Goal: Transaction & Acquisition: Purchase product/service

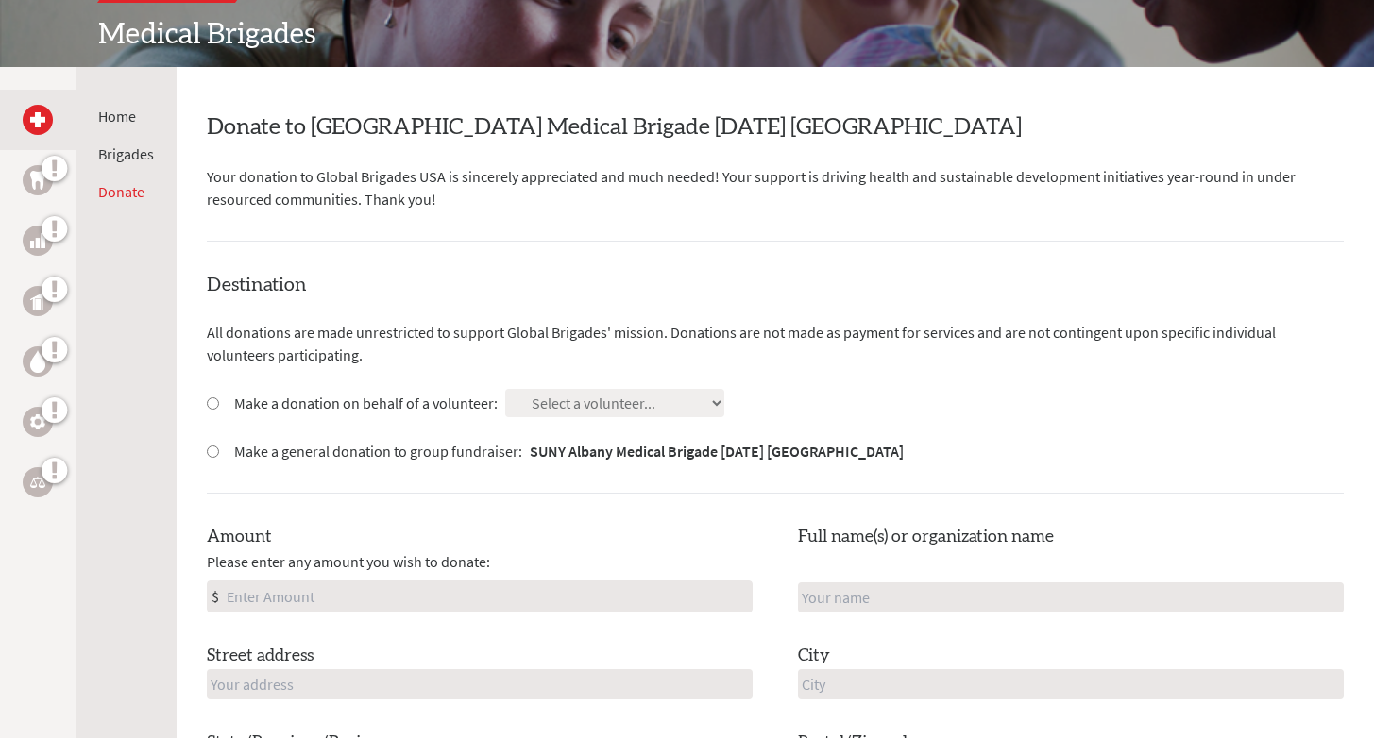
scroll to position [287, 0]
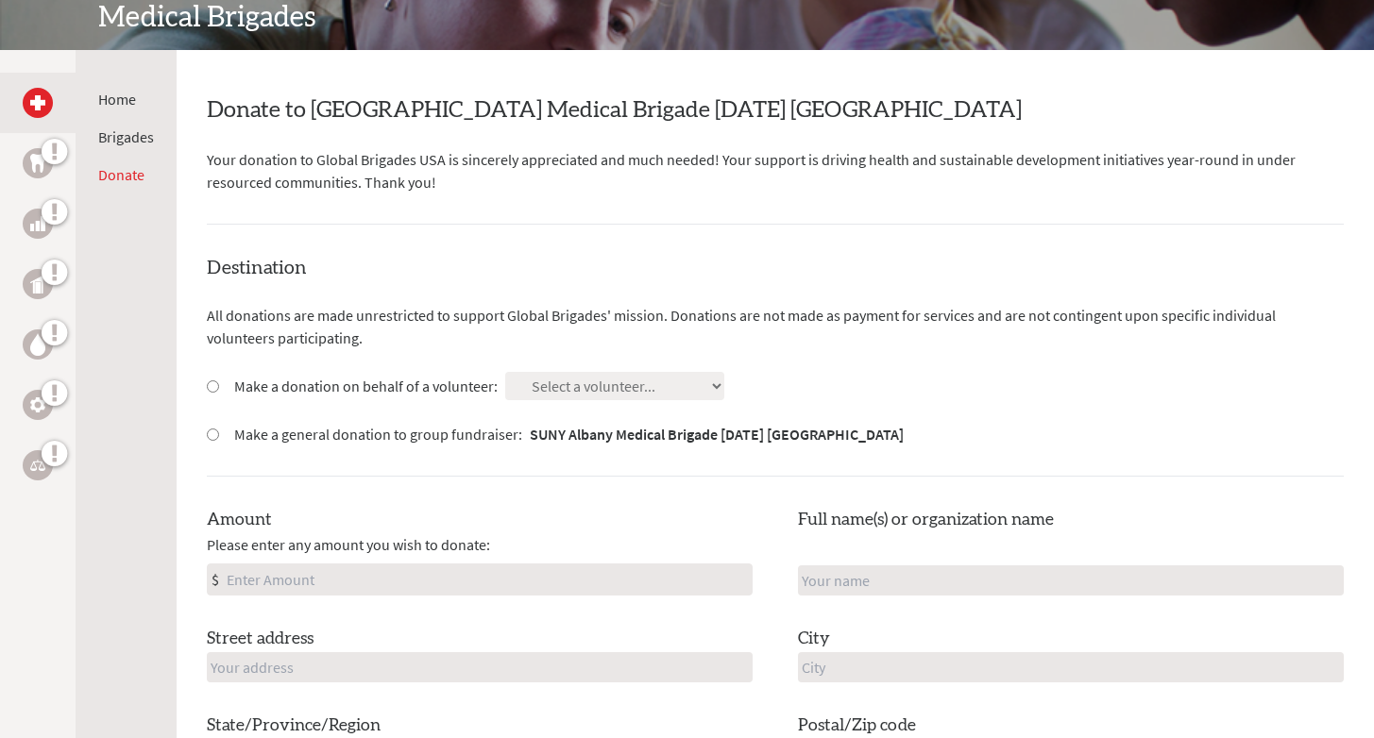
click at [210, 381] on input "Make a donation on behalf of a volunteer:" at bounding box center [213, 387] width 12 height 12
radio input "true"
select select "B58172EE-8509-11EF-BF8B-42010A8A0043"
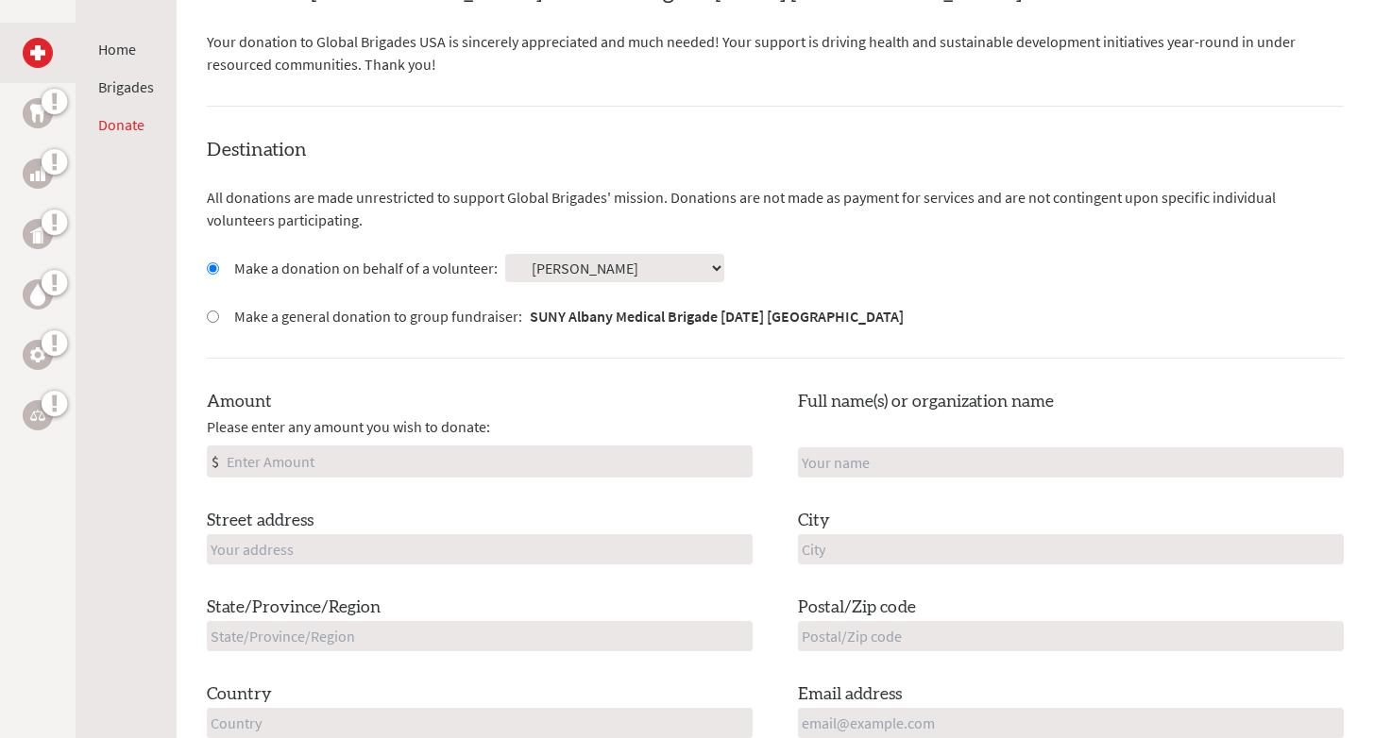
scroll to position [414, 0]
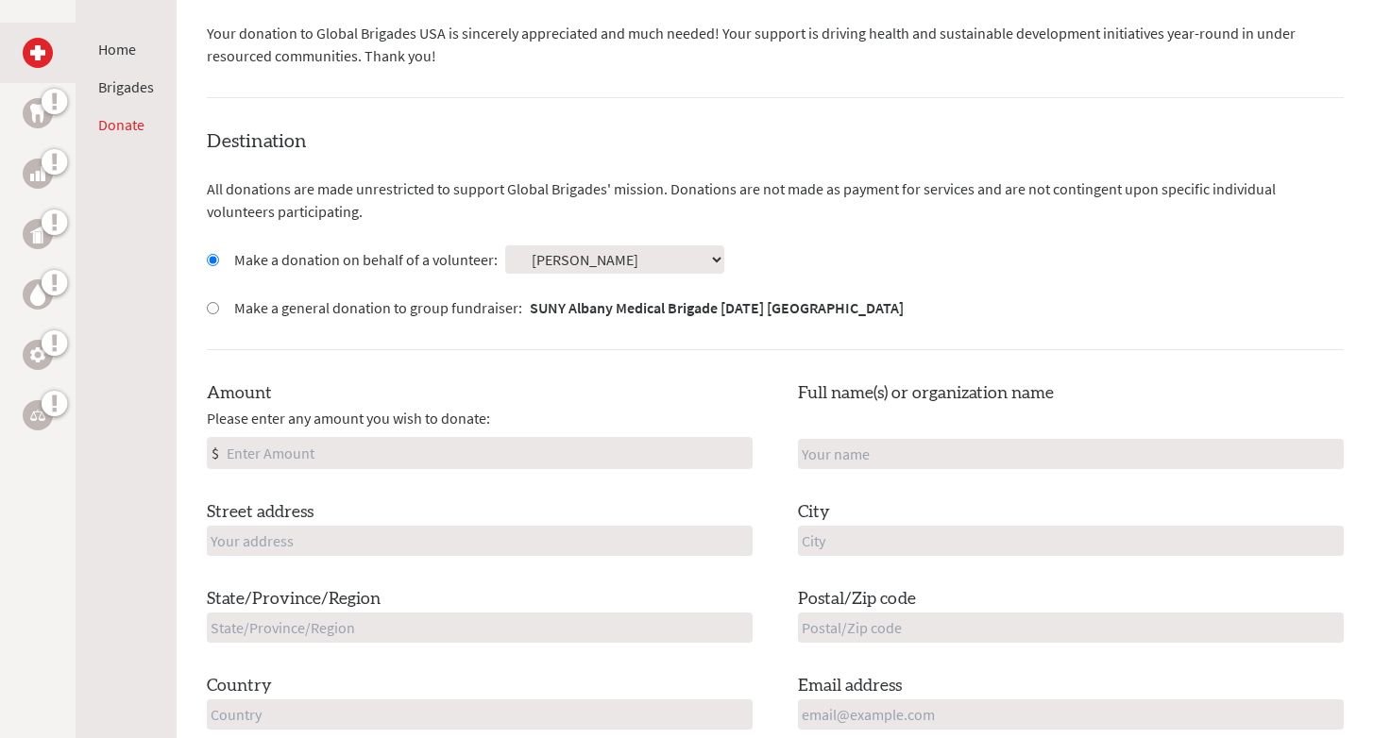
click at [438, 448] on input "Amount" at bounding box center [487, 453] width 529 height 30
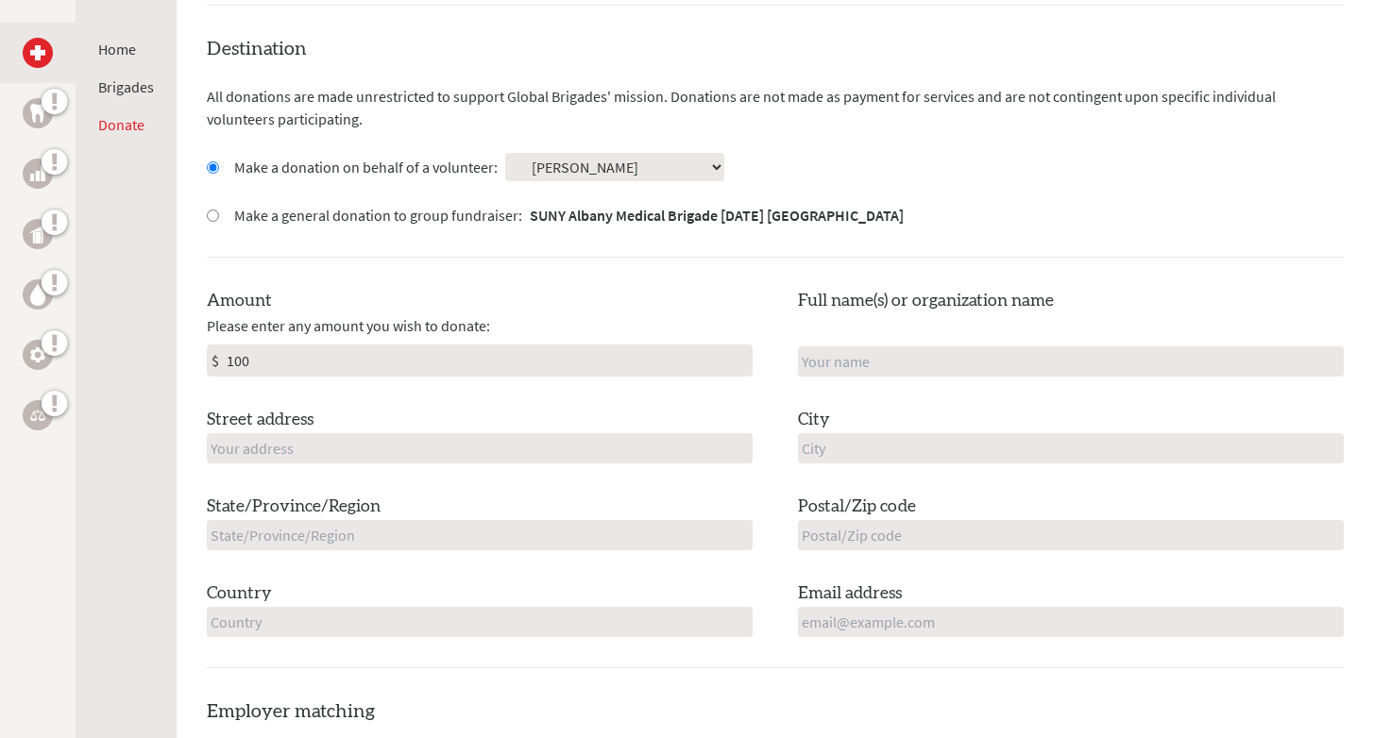
scroll to position [514, 0]
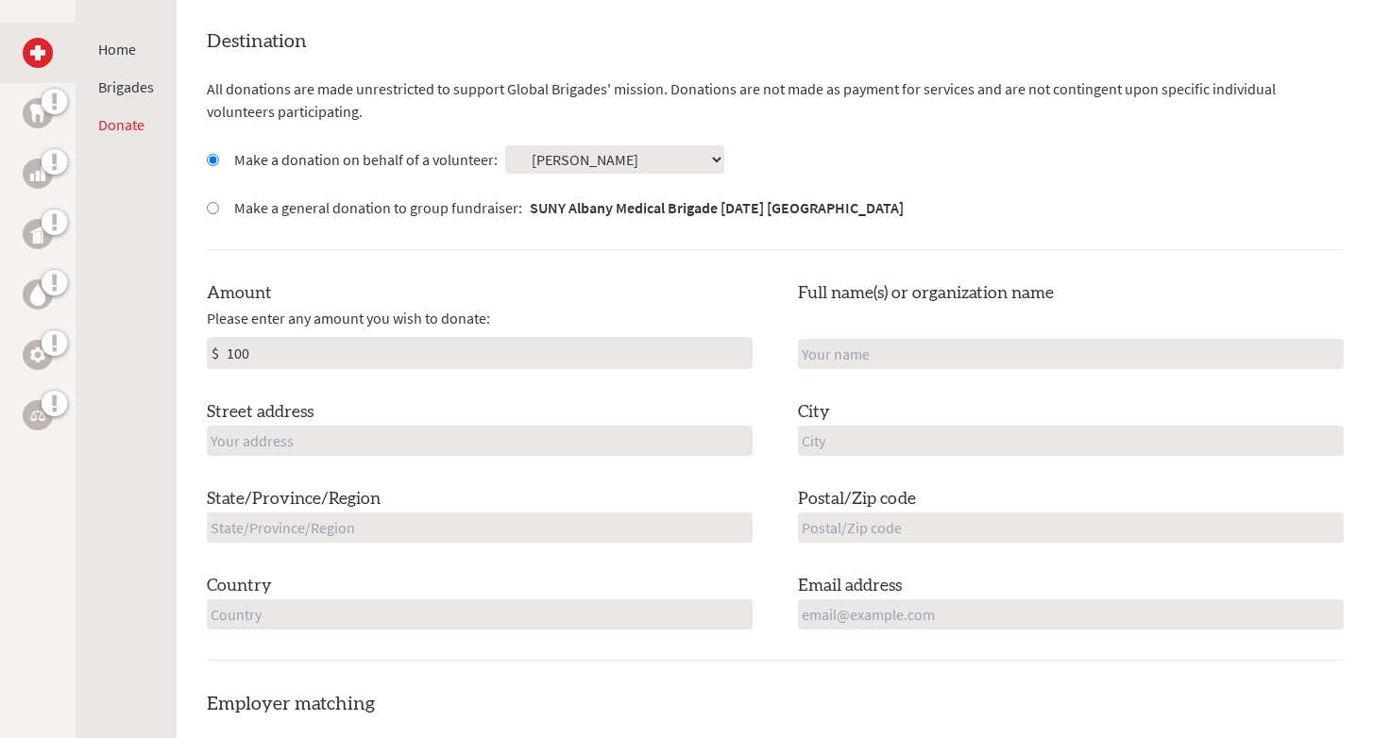
type input "100"
type input "[PERSON_NAME]"
type input "672 County Route 18"
type input "Lake Clear"
type input "NY"
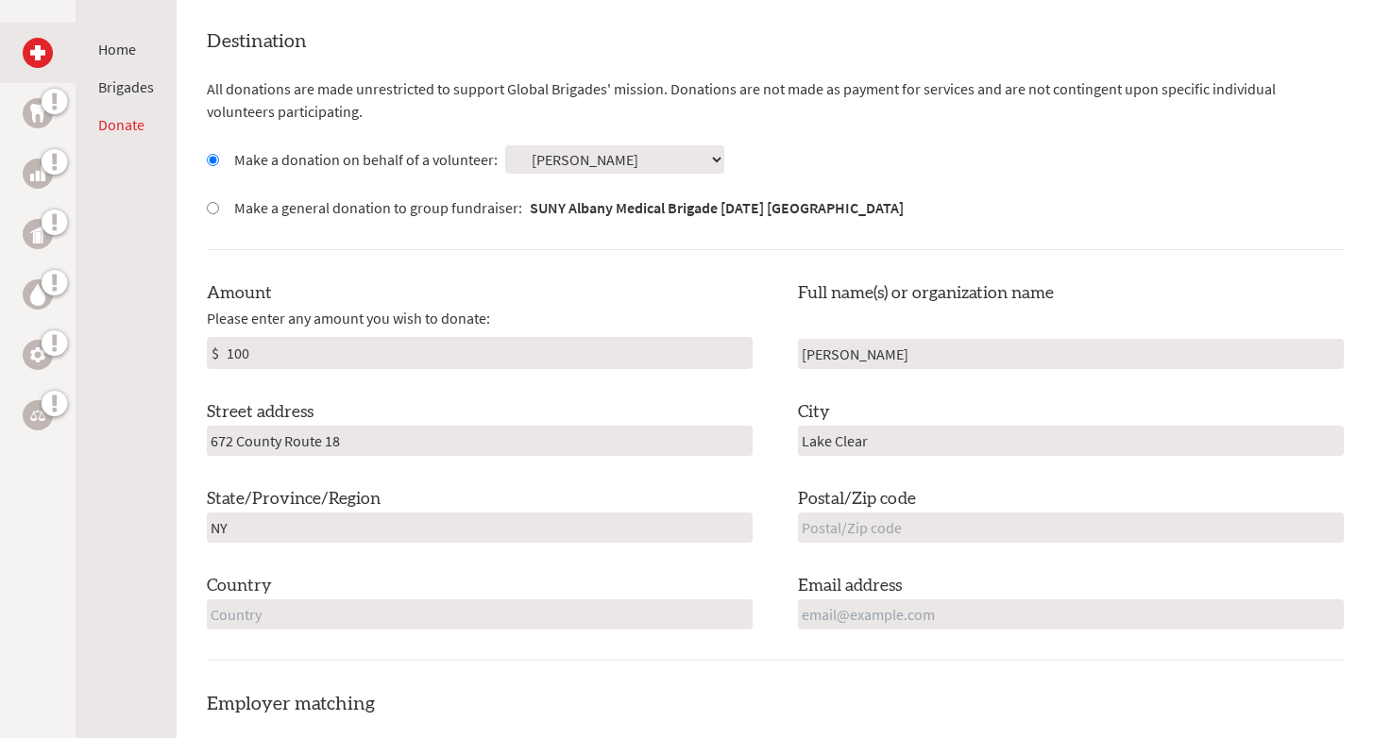
click at [656, 524] on input "NY" at bounding box center [480, 528] width 546 height 30
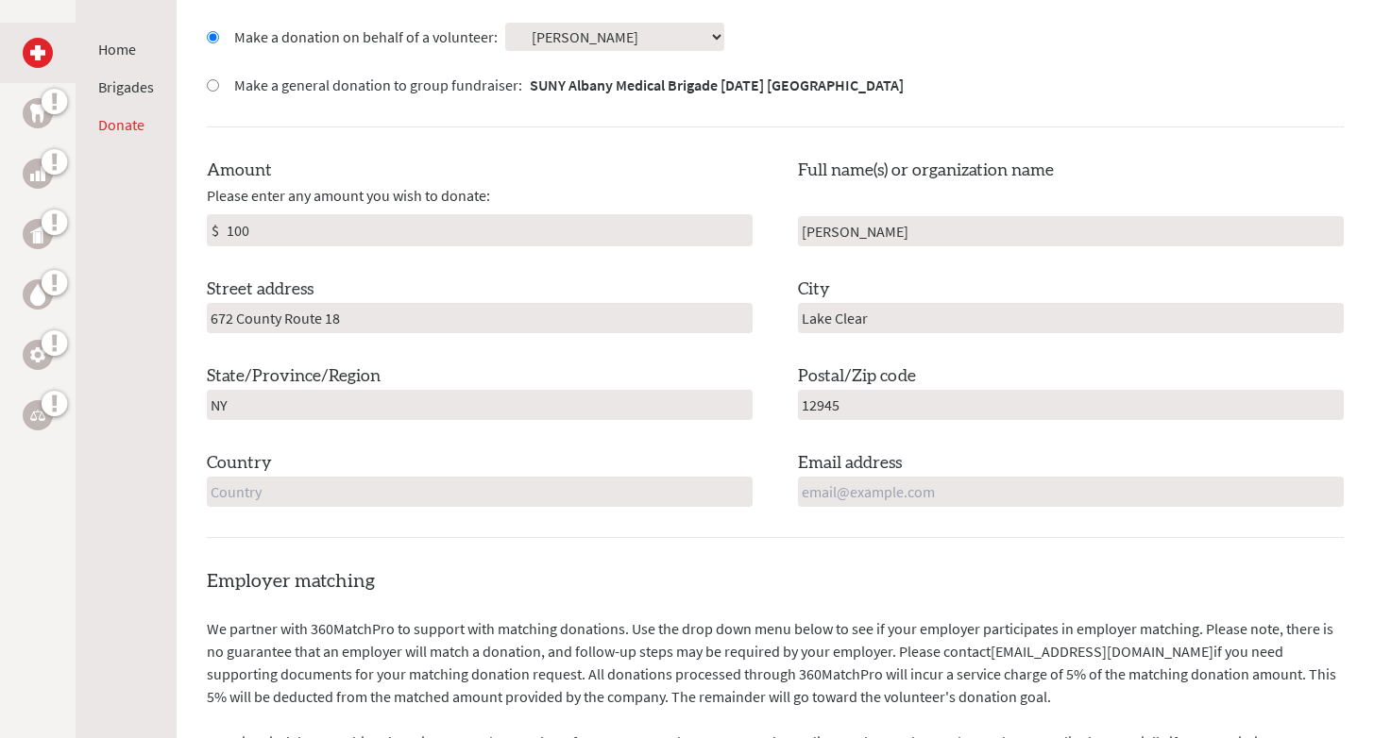
scroll to position [648, 0]
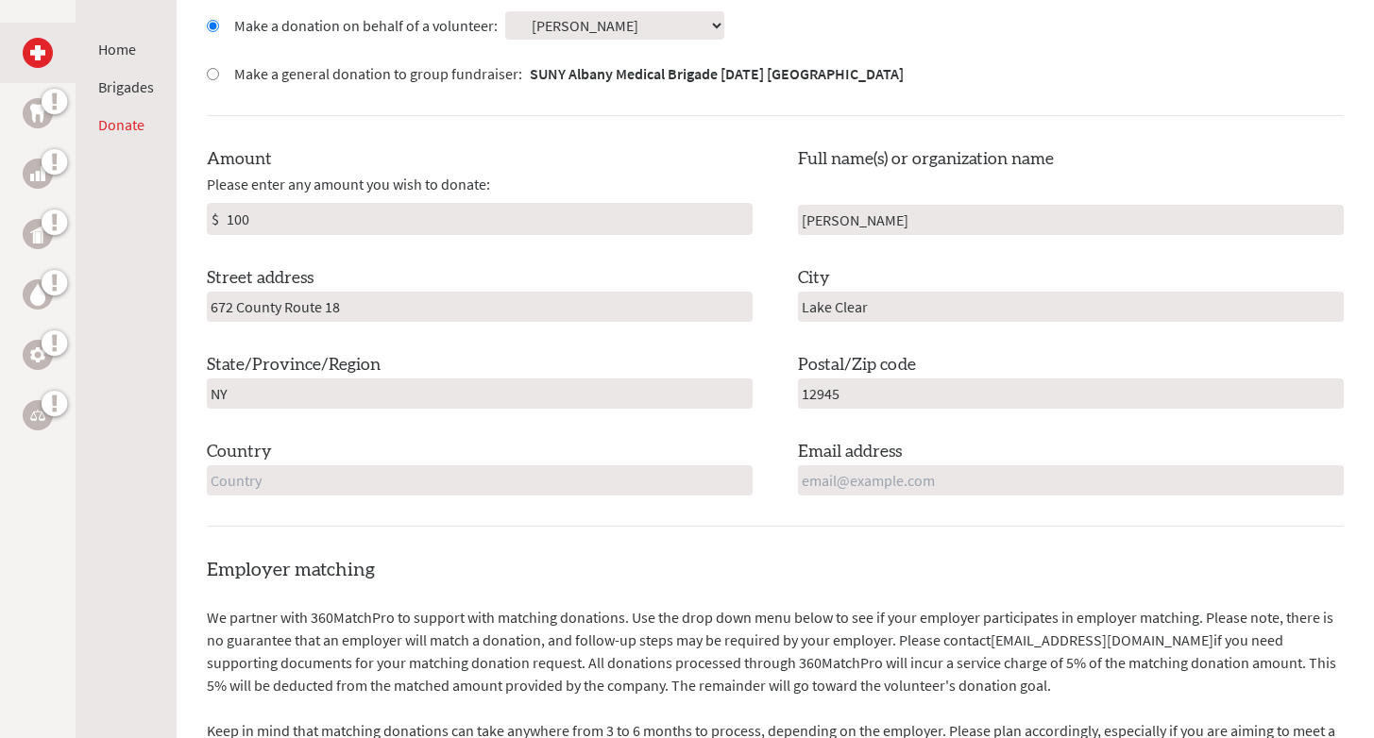
type input "12945"
type input "[GEOGRAPHIC_DATA]"
type input "[EMAIL_ADDRESS][DOMAIN_NAME]"
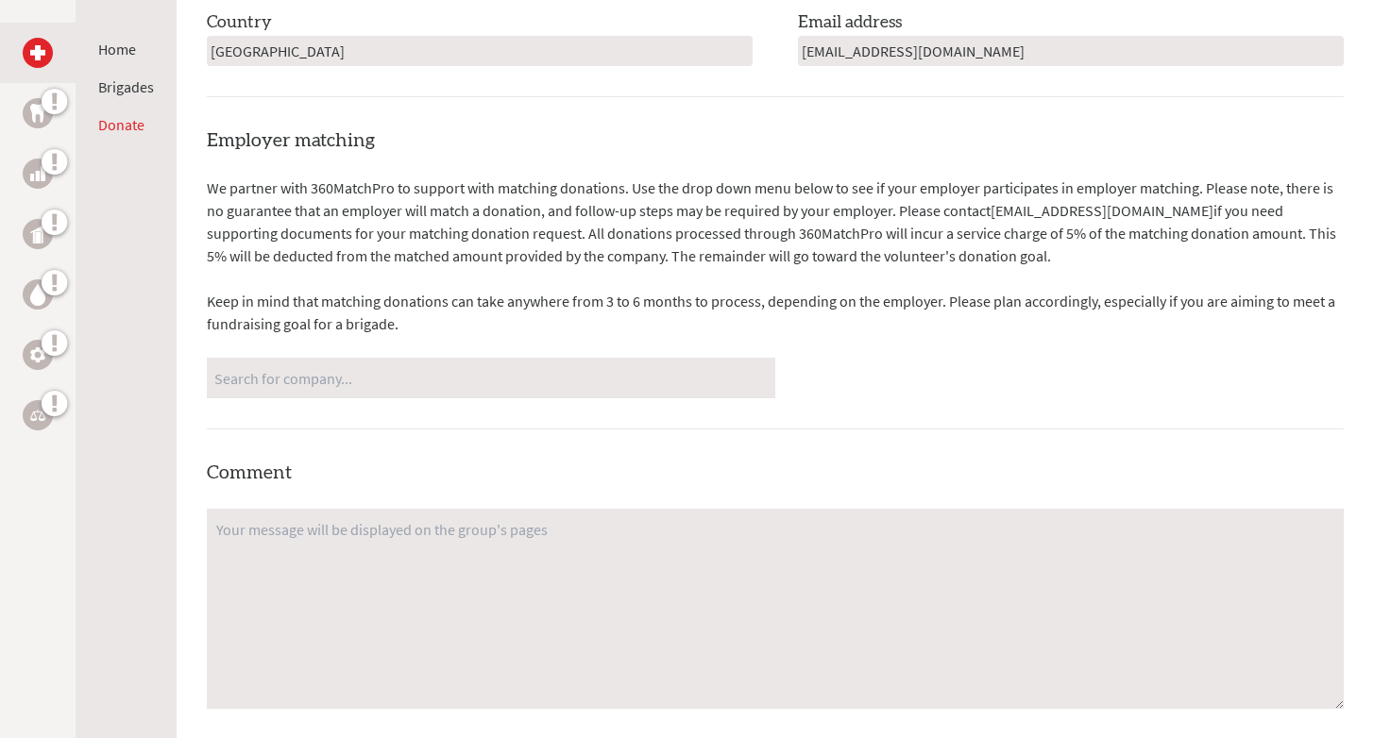
scroll to position [1078, 0]
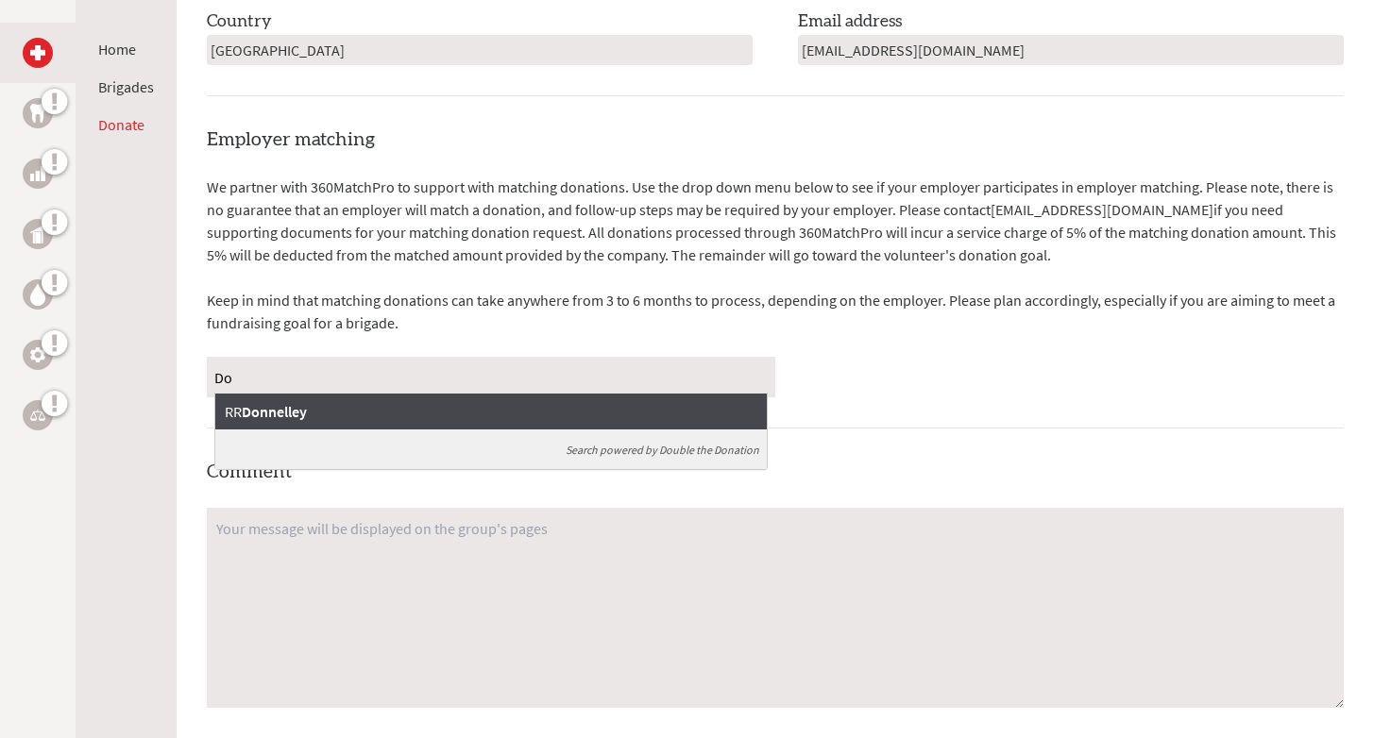
type input "D"
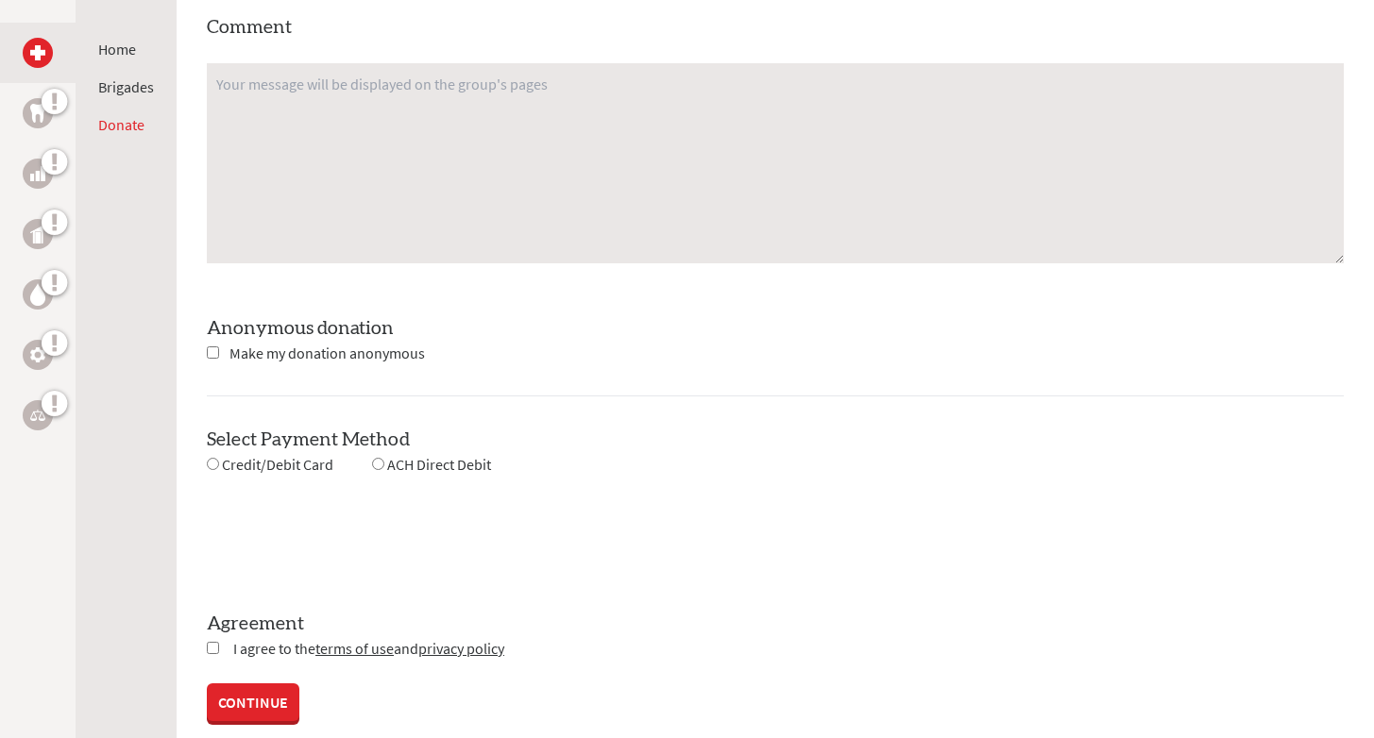
scroll to position [1529, 0]
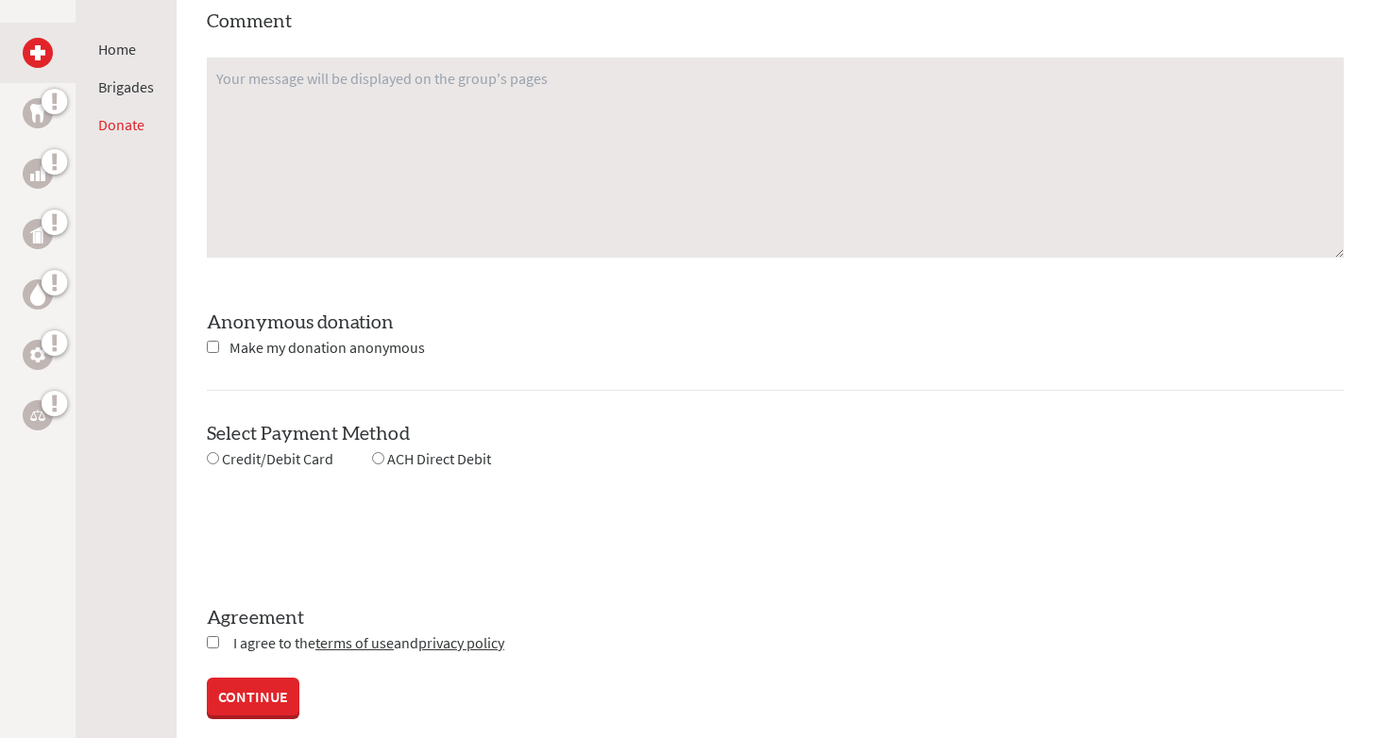
click at [212, 346] on input "checkbox" at bounding box center [213, 347] width 12 height 12
checkbox input "true"
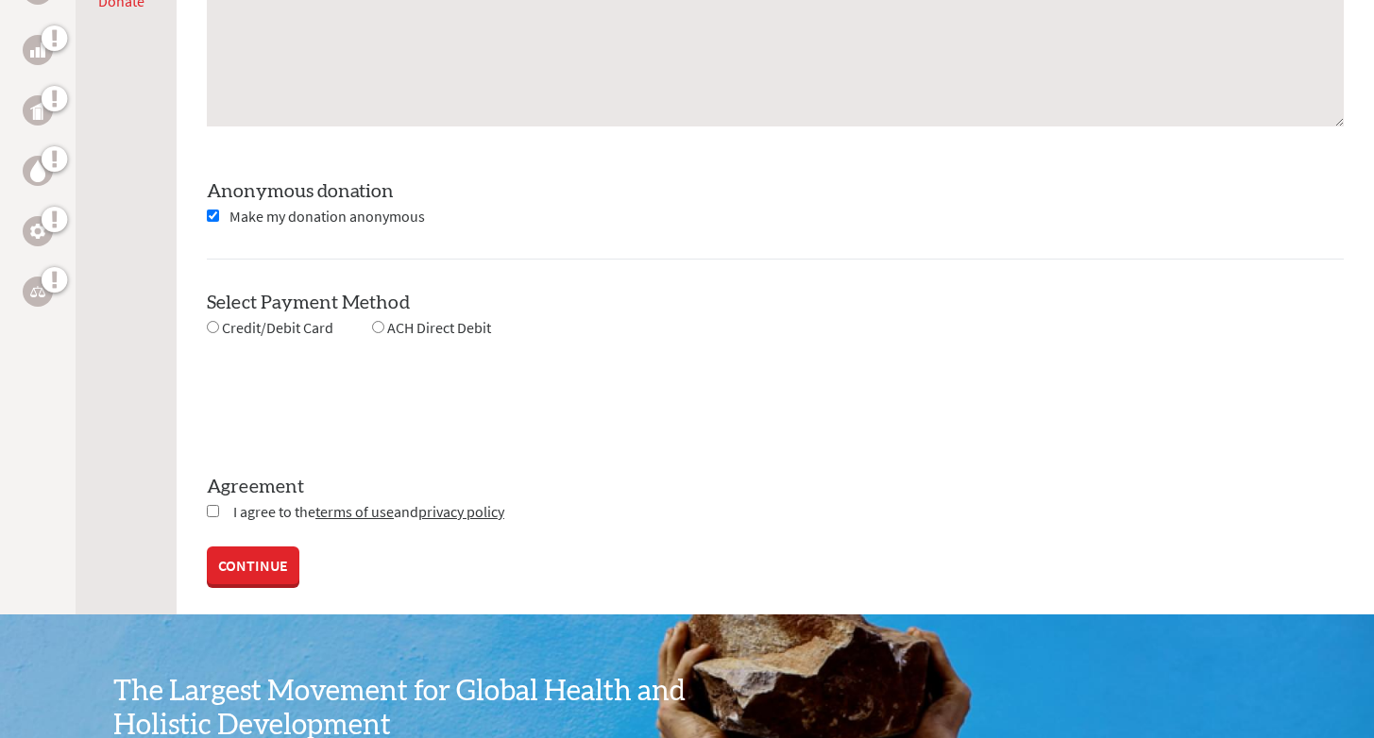
scroll to position [1662, 0]
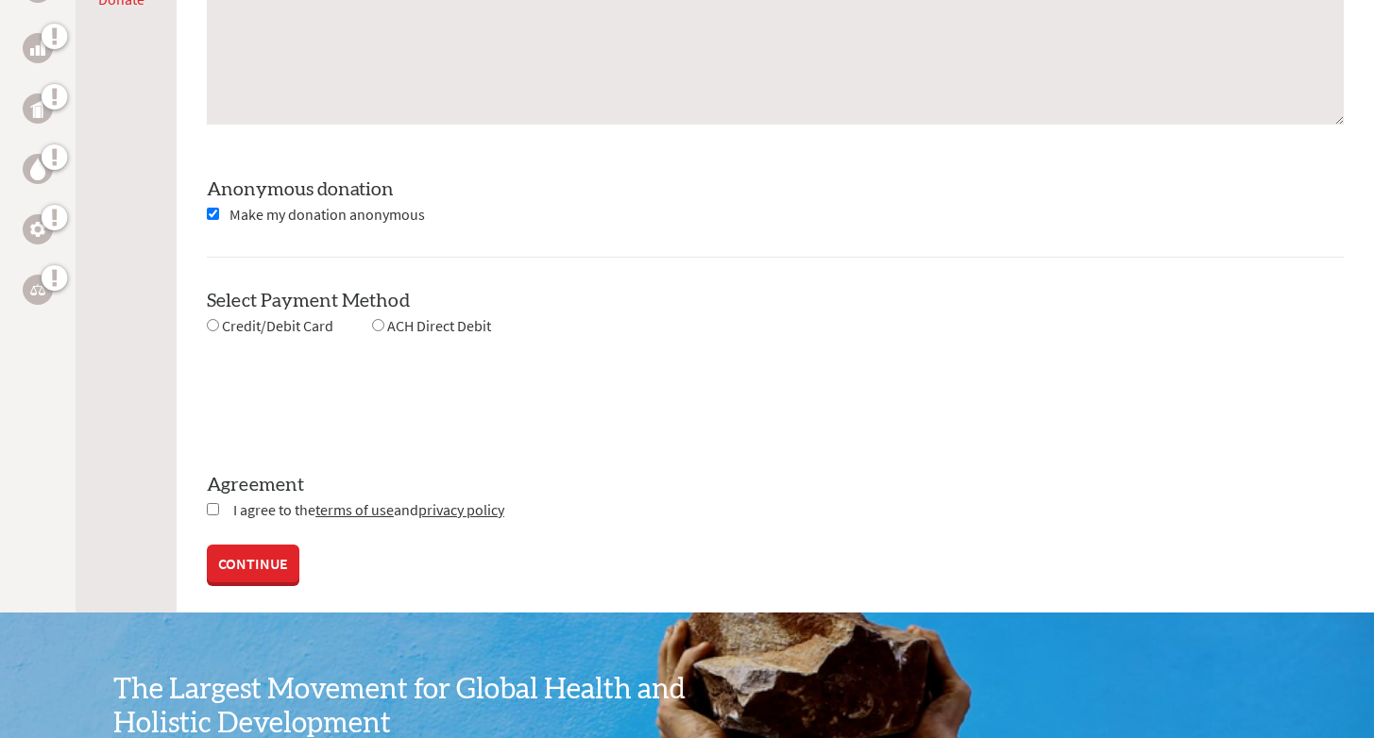
click at [208, 330] on div "Credit/Debit Card" at bounding box center [270, 326] width 127 height 24
click at [209, 324] on input "radio" at bounding box center [213, 325] width 12 height 12
radio input "true"
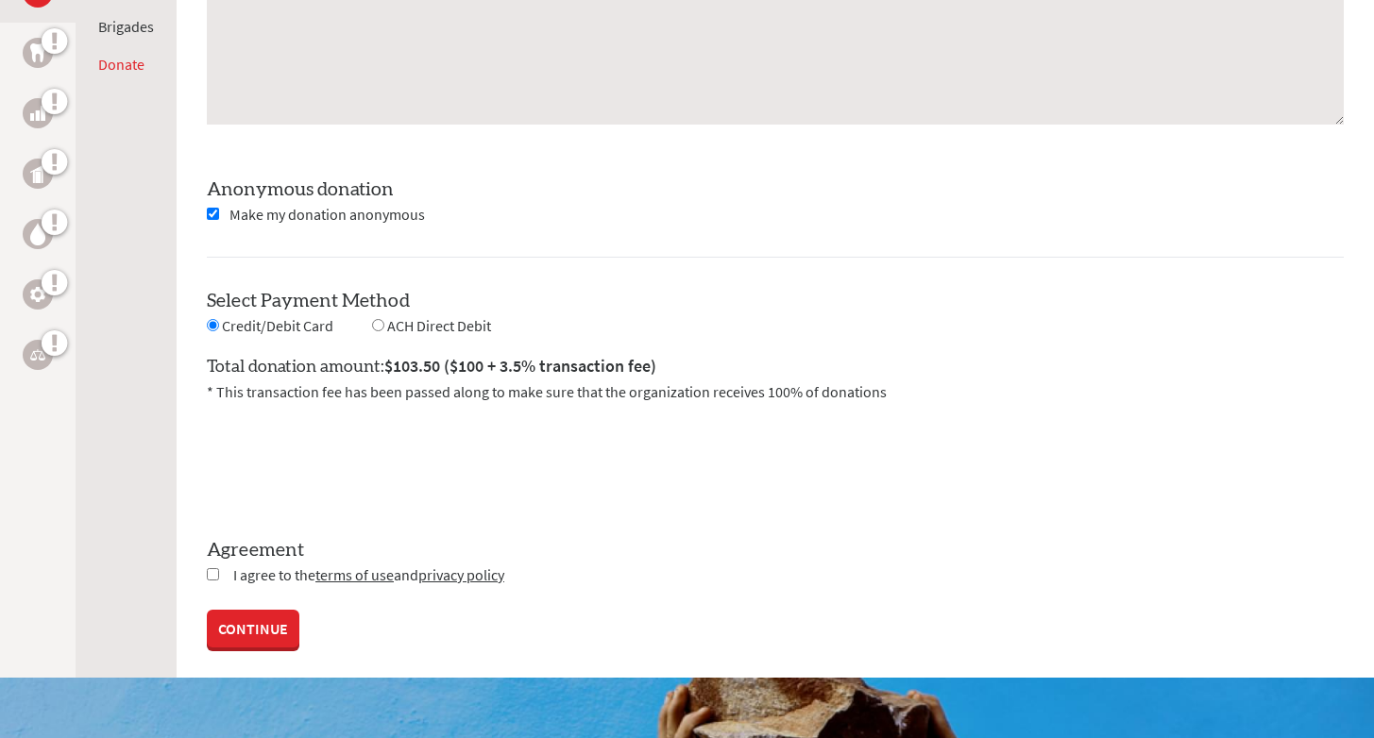
click at [212, 571] on input "checkbox" at bounding box center [213, 574] width 12 height 12
checkbox input "true"
